Goal: Information Seeking & Learning: Learn about a topic

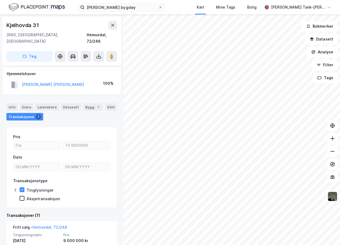
scroll to position [29, 0]
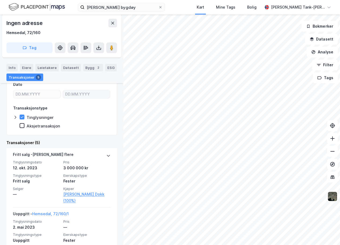
scroll to position [79, 0]
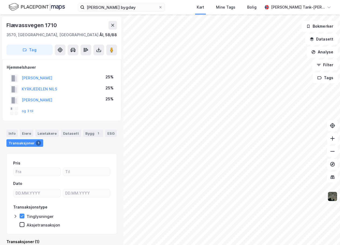
click at [106, 42] on div "Flævassvegen 1710 3570, [GEOGRAPHIC_DATA], [GEOGRAPHIC_DATA], 58/88 Tag" at bounding box center [61, 38] width 119 height 43
click at [154, 5] on input "[PERSON_NAME] bygdøy" at bounding box center [121, 7] width 74 height 8
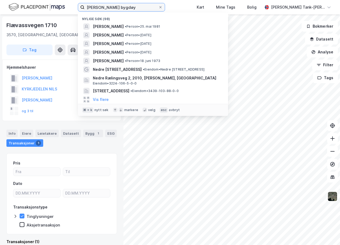
click at [154, 5] on input "[PERSON_NAME] bygdøy" at bounding box center [121, 7] width 74 height 8
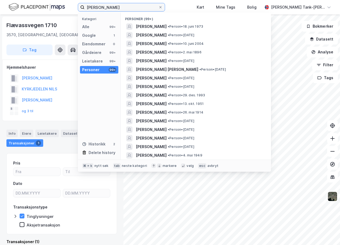
click at [148, 9] on input "[PERSON_NAME]" at bounding box center [121, 7] width 74 height 8
type input "[PERSON_NAME]"
click at [98, 69] on div "Personer" at bounding box center [90, 69] width 17 height 6
click at [95, 26] on div "Alle 99+" at bounding box center [99, 27] width 38 height 8
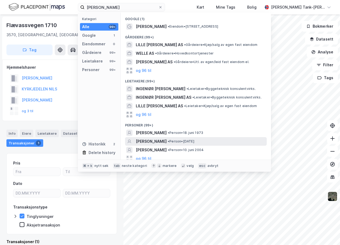
click at [149, 140] on span "[PERSON_NAME]" at bounding box center [151, 141] width 31 height 6
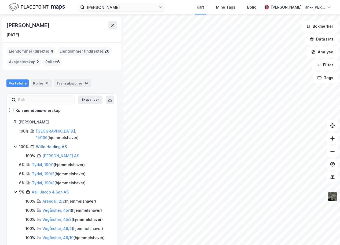
click at [50, 144] on link "Wille Holding AS" at bounding box center [51, 146] width 31 height 5
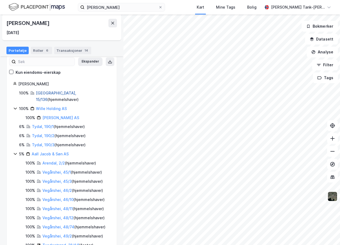
scroll to position [41, 0]
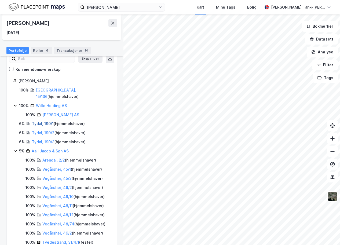
click at [40, 121] on link "Tydal, 190/1" at bounding box center [43, 123] width 22 height 5
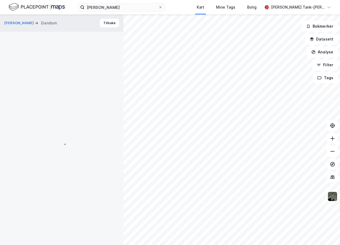
scroll to position [0, 0]
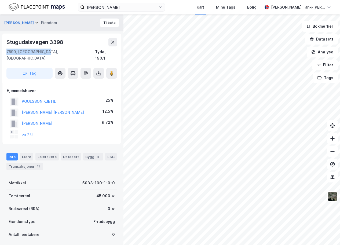
drag, startPoint x: 7, startPoint y: 42, endPoint x: 43, endPoint y: 50, distance: 37.0
click at [43, 50] on div "[STREET_ADDRESS][PERSON_NAME]" at bounding box center [61, 50] width 110 height 24
click at [332, 196] on img at bounding box center [332, 196] width 10 height 10
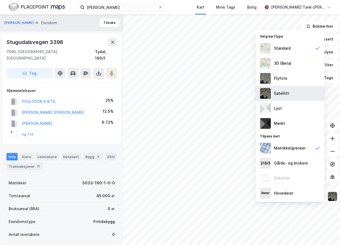
click at [281, 92] on div "Satellitt" at bounding box center [281, 93] width 15 height 6
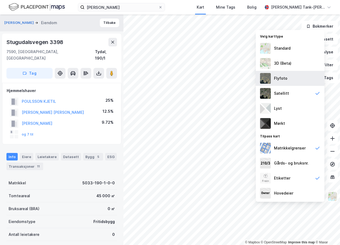
click at [280, 79] on div "Flyfoto" at bounding box center [280, 78] width 13 height 6
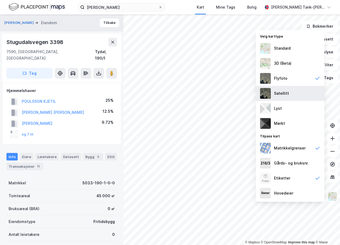
click at [284, 93] on div "Satellitt" at bounding box center [281, 93] width 15 height 6
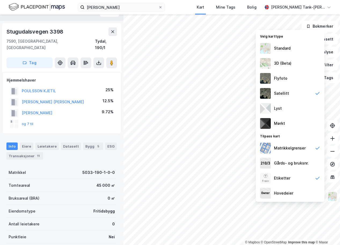
scroll to position [9, 0]
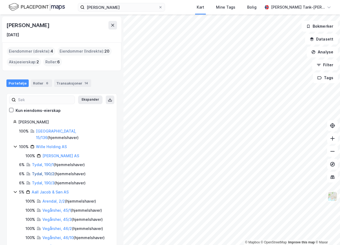
click at [39, 171] on link "Tydal, 190/2" at bounding box center [43, 173] width 23 height 5
click at [44, 162] on link "Tydal, 190/1" at bounding box center [43, 164] width 22 height 5
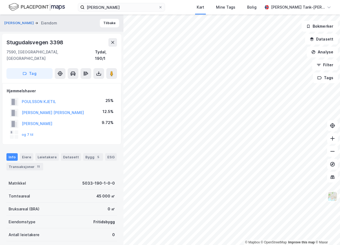
scroll to position [1, 0]
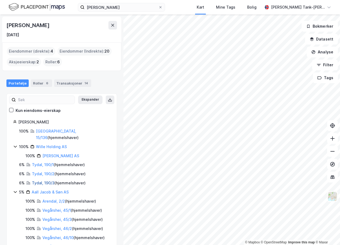
click at [45, 180] on link "Tydal, 190/3" at bounding box center [43, 182] width 23 height 5
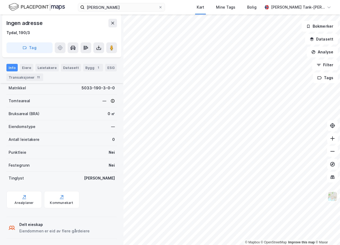
scroll to position [91, 0]
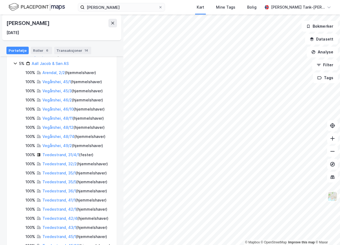
scroll to position [129, 0]
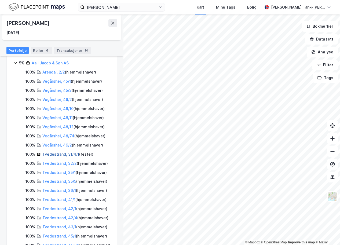
click at [58, 152] on link "Tvedestrand, 31/4/1" at bounding box center [60, 154] width 37 height 5
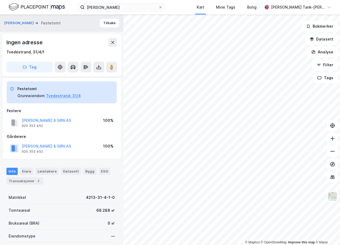
scroll to position [77, 0]
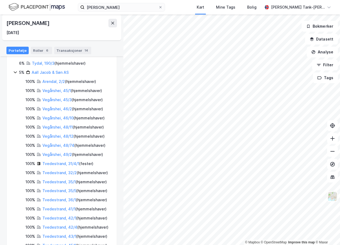
scroll to position [148, 0]
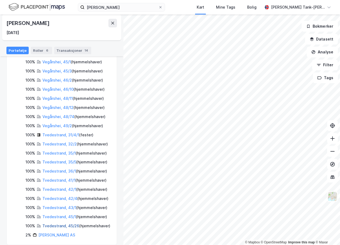
click at [57, 223] on link "Tvedestrand, 45/26" at bounding box center [60, 225] width 37 height 5
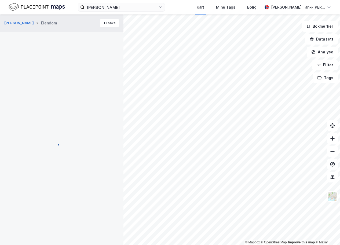
scroll to position [64, 0]
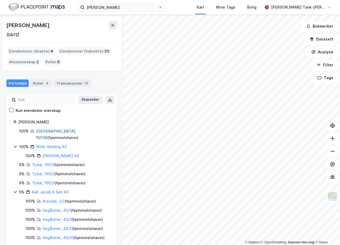
click at [42, 133] on link "[GEOGRAPHIC_DATA], 15/136" at bounding box center [56, 134] width 40 height 11
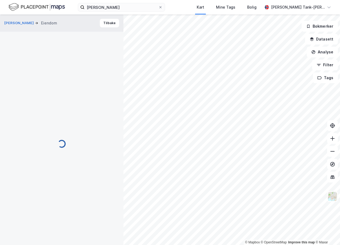
scroll to position [37, 0]
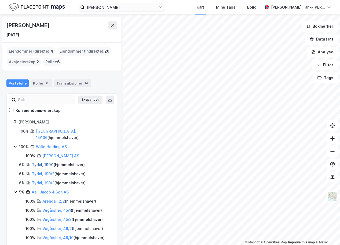
click at [45, 162] on link "Tydal, 190/1" at bounding box center [43, 164] width 22 height 5
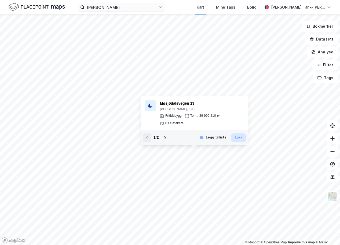
click at [240, 139] on button "Lukk" at bounding box center [238, 137] width 14 height 9
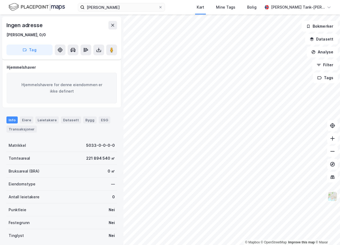
scroll to position [4, 0]
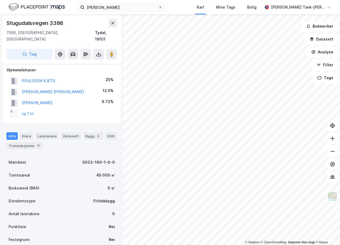
scroll to position [4, 0]
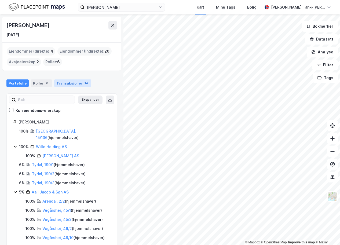
click at [65, 84] on div "Transaksjoner 14" at bounding box center [72, 83] width 37 height 8
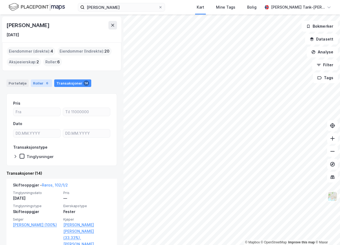
click at [38, 84] on div "Roller 6" at bounding box center [41, 83] width 21 height 8
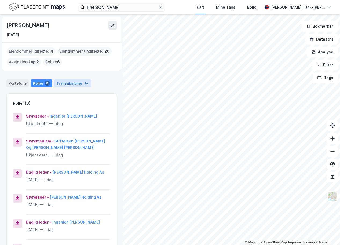
click at [74, 85] on div "Transaksjoner 14" at bounding box center [72, 83] width 37 height 8
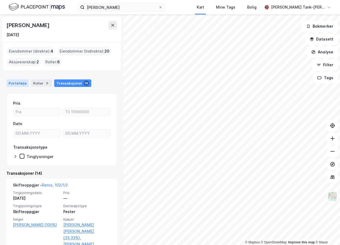
click at [18, 83] on div "Portefølje" at bounding box center [17, 83] width 22 height 8
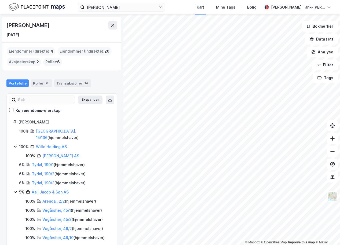
click at [54, 61] on div "Roller : 6" at bounding box center [52, 62] width 19 height 9
